Goal: Contribute content: Add original content to the website for others to see

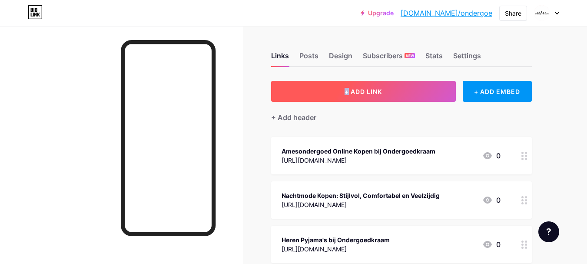
click at [353, 88] on span "+ ADD LINK" at bounding box center [363, 91] width 37 height 7
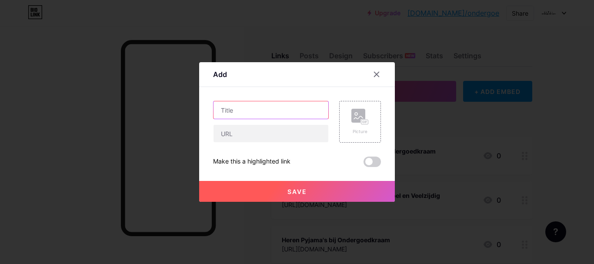
click at [277, 104] on input "text" at bounding box center [270, 109] width 115 height 17
paste input "Kinderondergoed online Kopen, Puma boxershort heren, Dames [PERSON_NAME] bij on…"
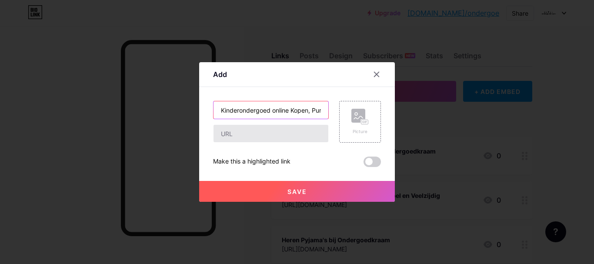
scroll to position [0, 184]
type input "Kinderondergoed online Kopen, Puma boxershort heren, Dames [PERSON_NAME] bij on…"
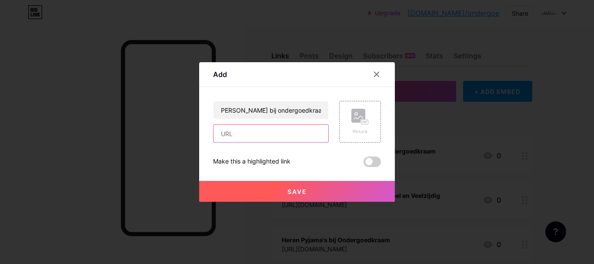
click at [287, 135] on input "text" at bounding box center [270, 133] width 115 height 17
paste input "[URL][DOMAIN_NAME]"
type input "[URL][DOMAIN_NAME]"
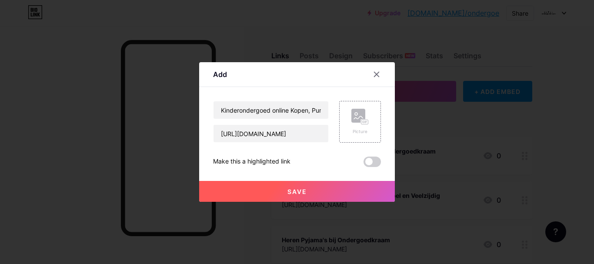
click at [311, 189] on button "Save" at bounding box center [297, 191] width 196 height 21
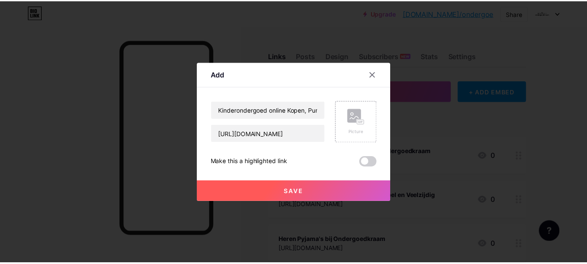
scroll to position [0, 0]
